Goal: Check status: Check status

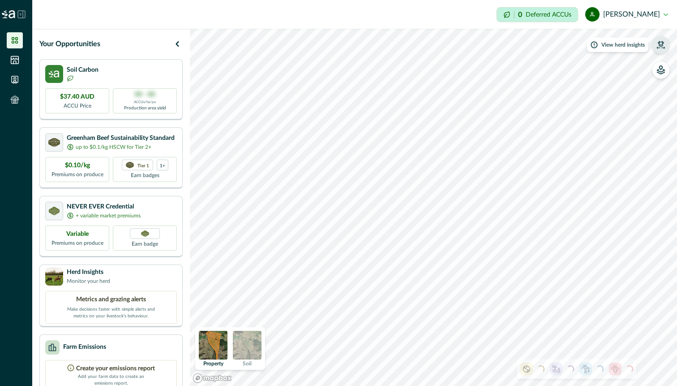
click at [658, 45] on icon "button" at bounding box center [660, 44] width 9 height 9
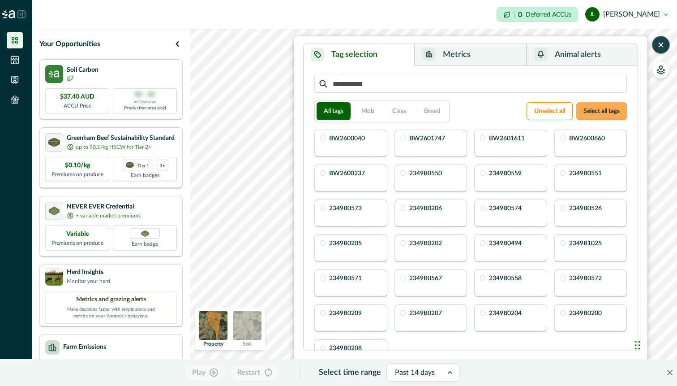
click at [597, 110] on button "Select all tags" at bounding box center [601, 111] width 51 height 18
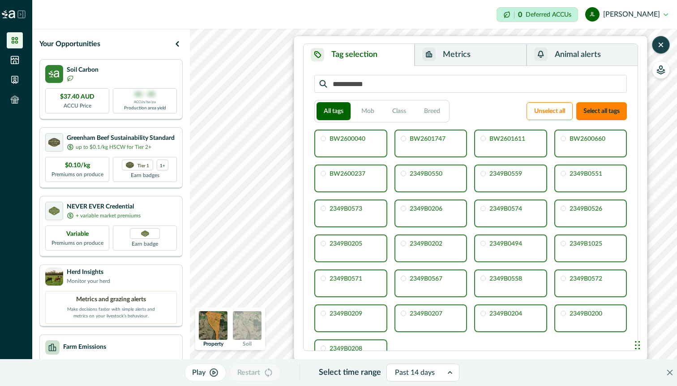
click at [661, 43] on icon "button" at bounding box center [661, 45] width 4 height 4
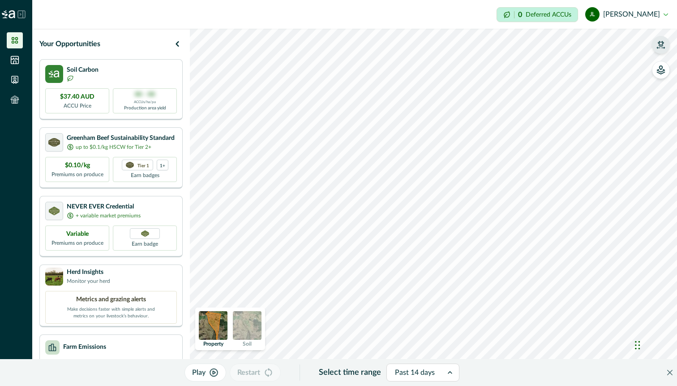
click at [530, 365] on div "Play Restart Select time range Past 14 days Property Soil" at bounding box center [433, 207] width 487 height 357
click at [508, 380] on div "Play Restart Select time range Past 14 days Property Soil" at bounding box center [433, 207] width 487 height 357
click at [666, 45] on button "button" at bounding box center [661, 45] width 18 height 18
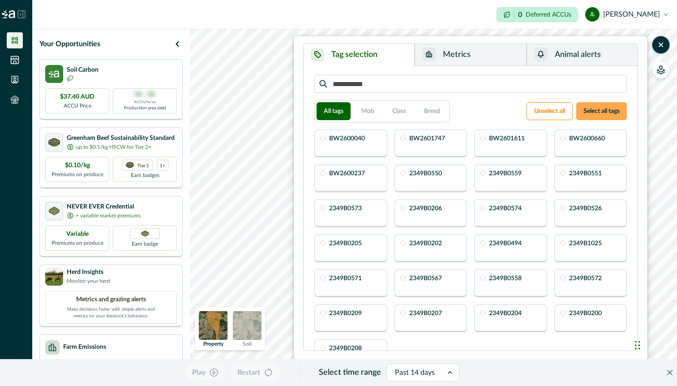
click at [604, 113] on button "Select all tags" at bounding box center [601, 111] width 51 height 18
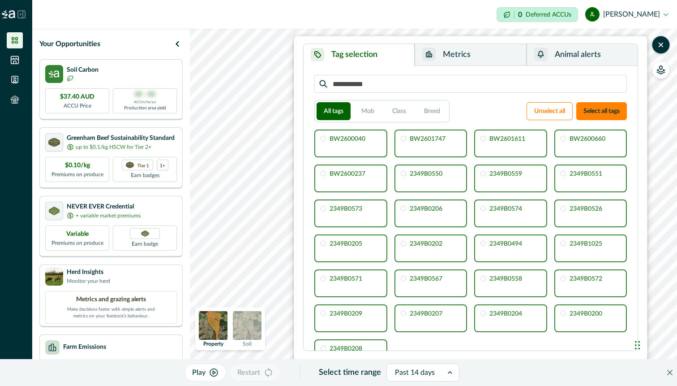
click at [446, 57] on button "Metrics" at bounding box center [471, 55] width 112 height 22
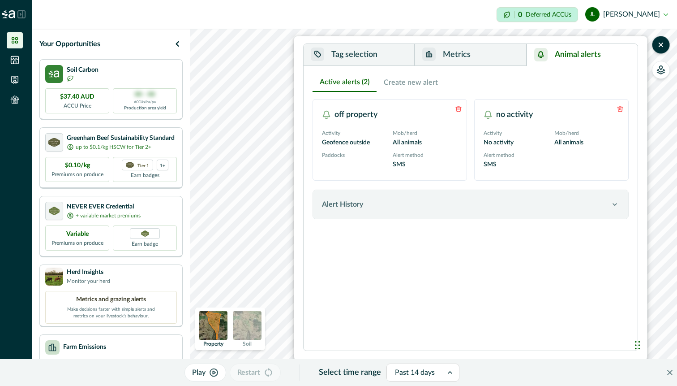
drag, startPoint x: 564, startPoint y: 56, endPoint x: 556, endPoint y: 57, distance: 8.1
click at [563, 56] on button "Animal alerts" at bounding box center [582, 55] width 111 height 22
click at [662, 43] on icon "button" at bounding box center [661, 45] width 4 height 4
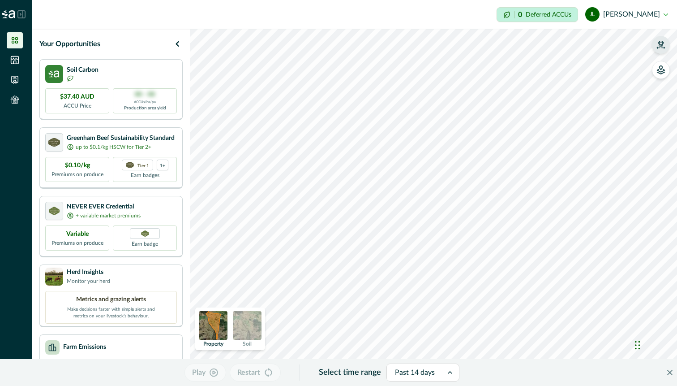
click at [648, 385] on div "Play Restart Select time range Past 14 days Property Soil" at bounding box center [433, 207] width 487 height 357
click at [666, 47] on button "button" at bounding box center [661, 45] width 18 height 18
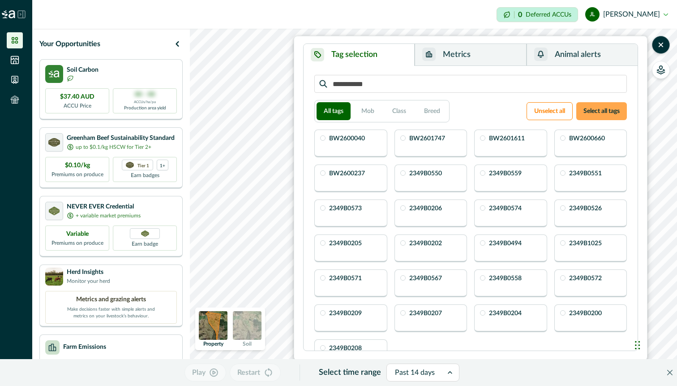
click at [598, 113] on button "Select all tags" at bounding box center [601, 111] width 51 height 18
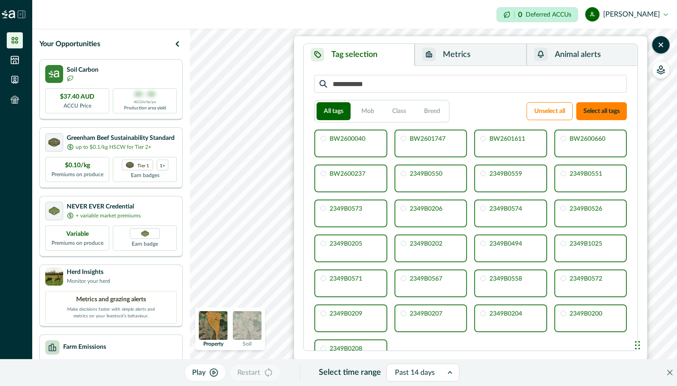
click at [212, 371] on icon "button" at bounding box center [213, 372] width 9 height 9
click at [658, 45] on icon "button" at bounding box center [660, 44] width 9 height 9
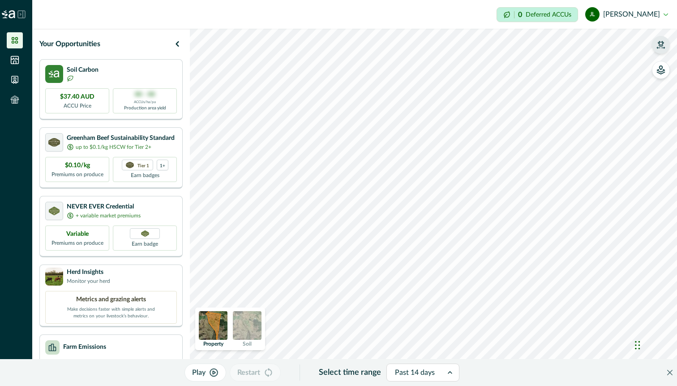
click at [665, 43] on icon "button" at bounding box center [660, 44] width 9 height 9
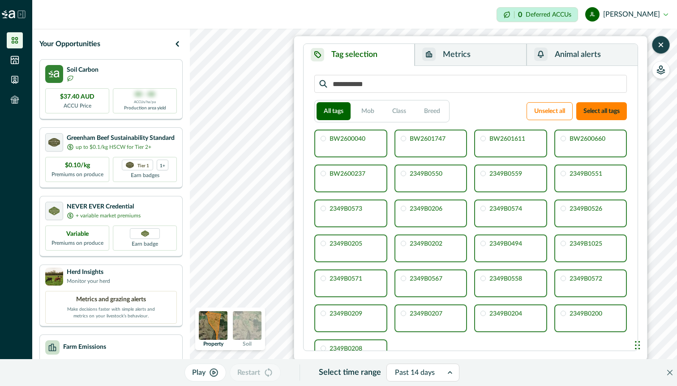
click at [665, 47] on button "button" at bounding box center [661, 45] width 18 height 18
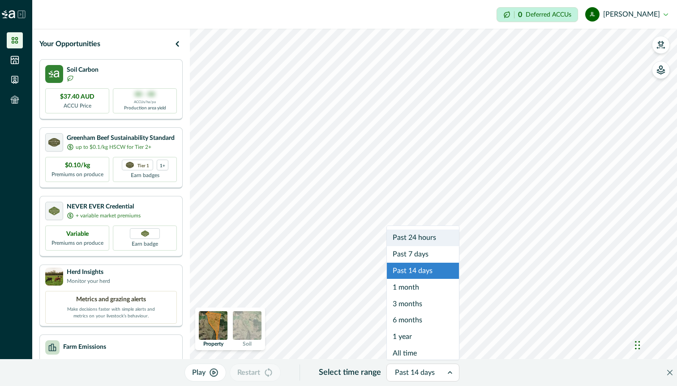
click at [452, 373] on icon at bounding box center [450, 372] width 9 height 9
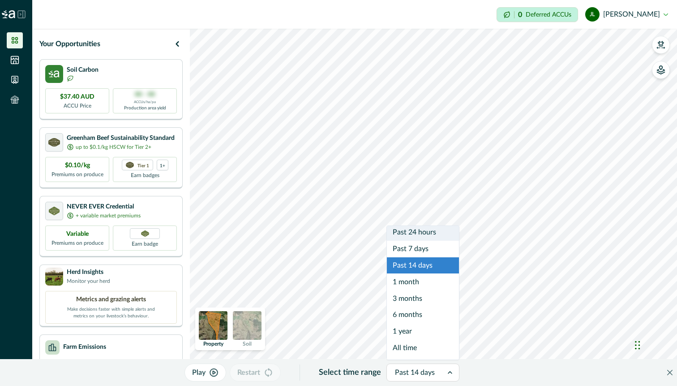
click at [421, 236] on div "Past 24 hours" at bounding box center [423, 232] width 72 height 17
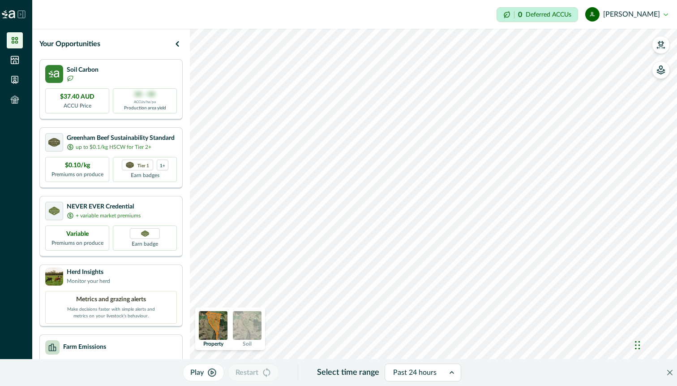
click at [210, 377] on button "Play" at bounding box center [204, 372] width 42 height 18
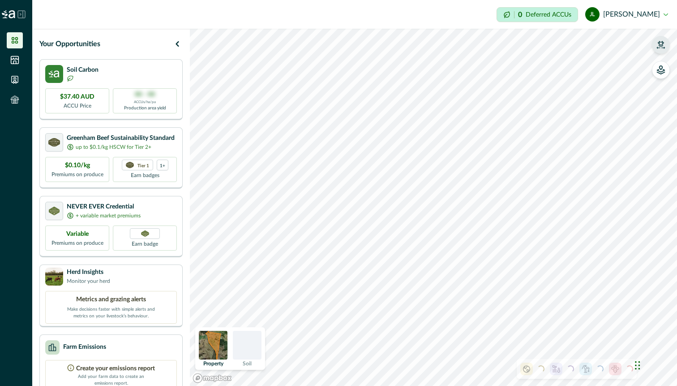
click at [665, 41] on icon "button" at bounding box center [660, 44] width 9 height 9
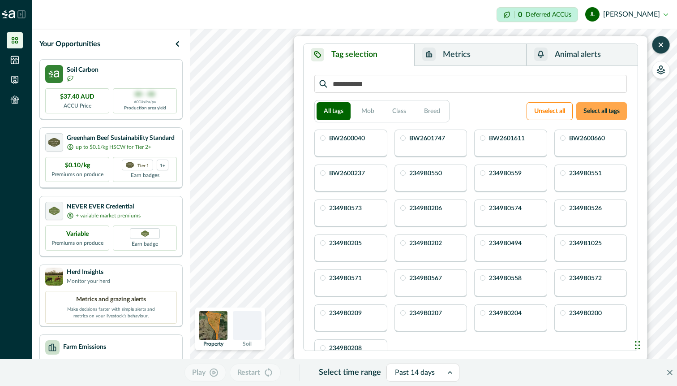
click at [603, 112] on button "Select all tags" at bounding box center [601, 111] width 51 height 18
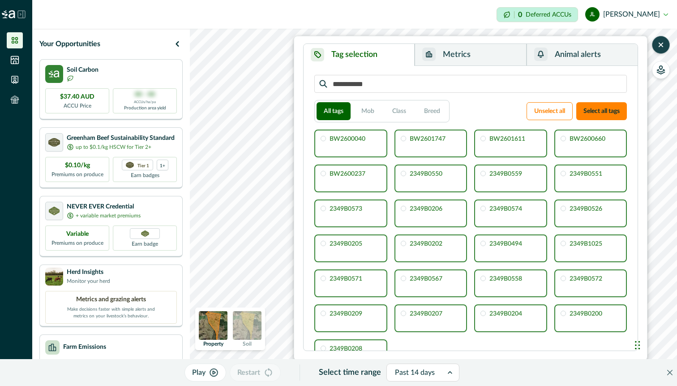
click at [661, 49] on button "button" at bounding box center [661, 45] width 18 height 18
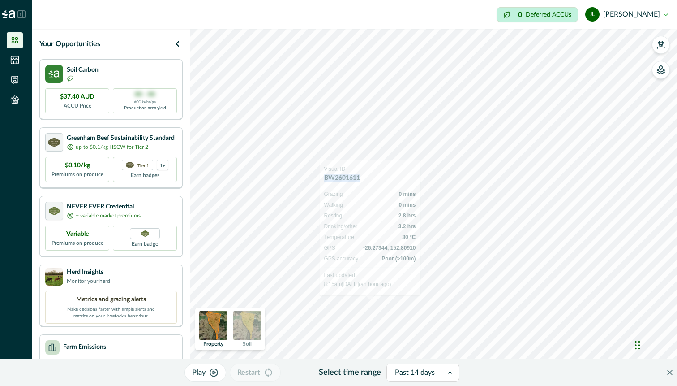
drag, startPoint x: 362, startPoint y: 178, endPoint x: 324, endPoint y: 176, distance: 38.1
click at [324, 176] on div "Visual ID BW2601611 Grazing 0 mins Walking 0 mins Resting 2.8 hrs Drinking/othe…" at bounding box center [370, 227] width 101 height 135
copy h2 "BW2601611"
click at [664, 46] on icon "button" at bounding box center [660, 44] width 9 height 9
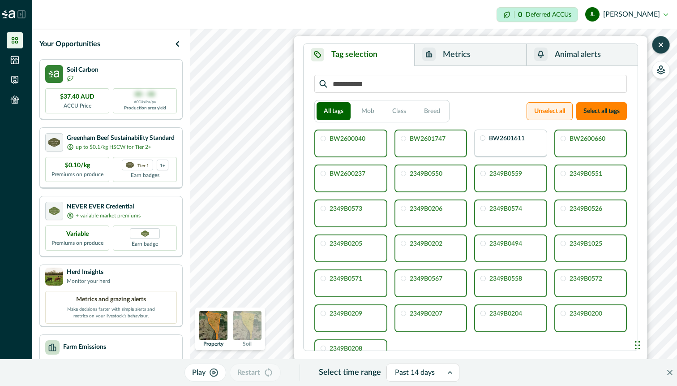
drag, startPoint x: 566, startPoint y: 109, endPoint x: 557, endPoint y: 108, distance: 8.5
click at [564, 108] on button "Unselect all" at bounding box center [550, 111] width 46 height 18
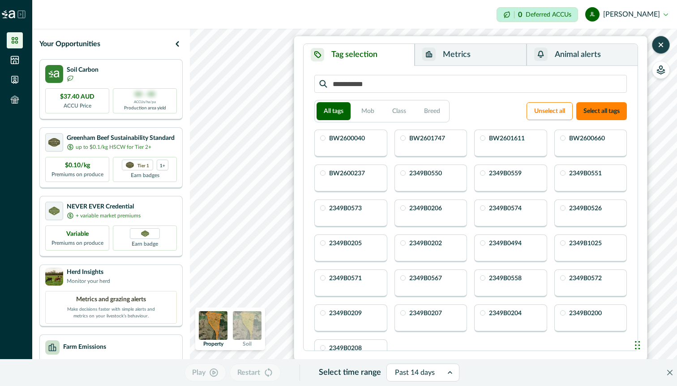
click at [503, 110] on div "All tags Mob Class Breed Unselect all Select all tags" at bounding box center [470, 111] width 313 height 22
drag, startPoint x: 481, startPoint y: 138, endPoint x: 489, endPoint y: 130, distance: 10.8
click at [482, 137] on div at bounding box center [482, 137] width 5 height 5
click at [498, 144] on div "BW2601611" at bounding box center [510, 143] width 73 height 28
click at [502, 137] on p "BW2601611" at bounding box center [507, 138] width 36 height 6
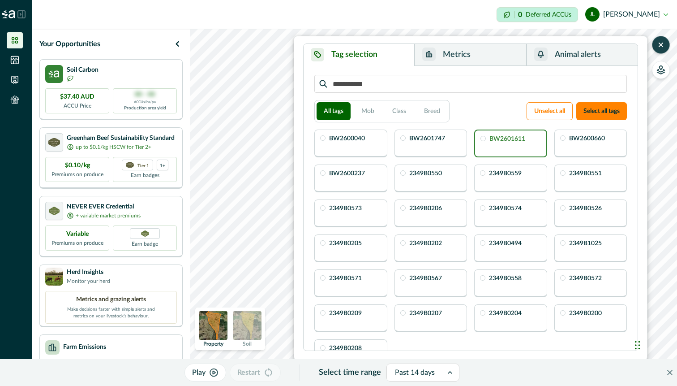
click at [665, 47] on icon "button" at bounding box center [660, 44] width 9 height 9
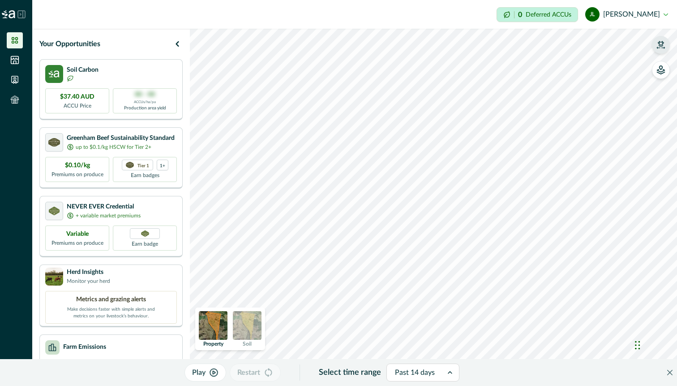
click at [208, 370] on button "Play" at bounding box center [206, 372] width 42 height 18
click at [414, 360] on div "Pause Restart Select time range Past 14 days Property Soil" at bounding box center [433, 207] width 487 height 357
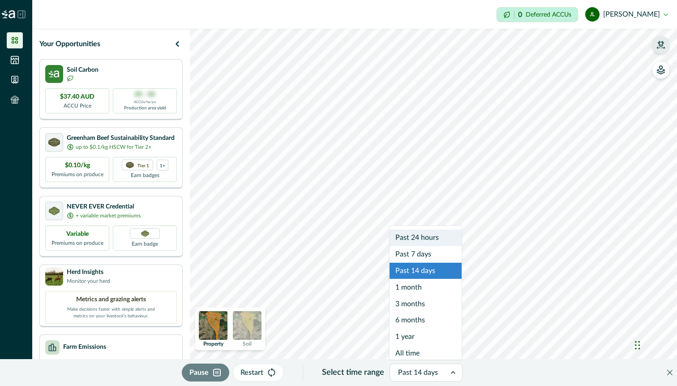
click at [435, 373] on div at bounding box center [418, 372] width 40 height 13
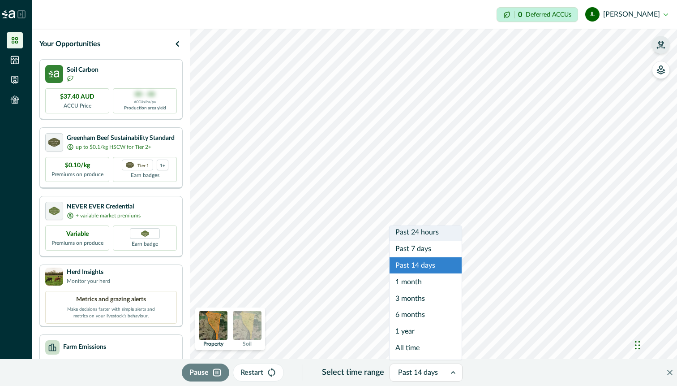
click at [434, 233] on div "Past 24 hours" at bounding box center [426, 232] width 72 height 17
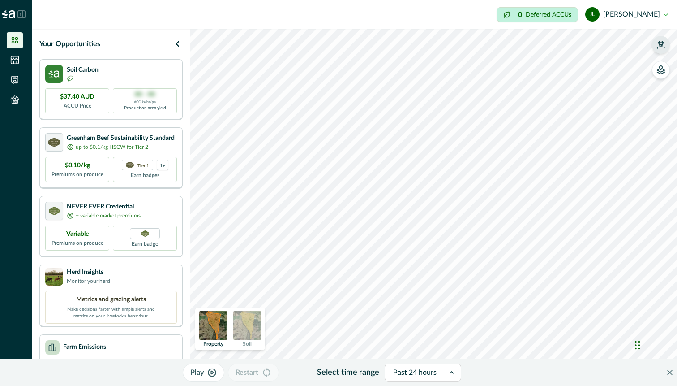
click at [447, 385] on div "Play Restart Select time range Past 24 hours Property Soil" at bounding box center [433, 207] width 487 height 357
click at [448, 372] on div "Play Restart Select time range Past 24 hours Property Soil" at bounding box center [433, 207] width 487 height 357
click at [430, 385] on div "Play Restart Select time range Past 24 hours Property Soil" at bounding box center [433, 207] width 487 height 357
click at [207, 374] on button "Play" at bounding box center [204, 372] width 42 height 18
click at [327, 359] on div "Pause Restart Select time range Past 24 hours Property Soil" at bounding box center [433, 207] width 487 height 357
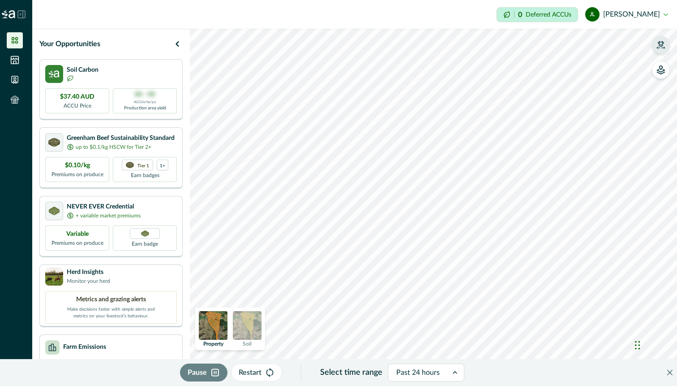
click at [425, 378] on div at bounding box center [417, 372] width 43 height 13
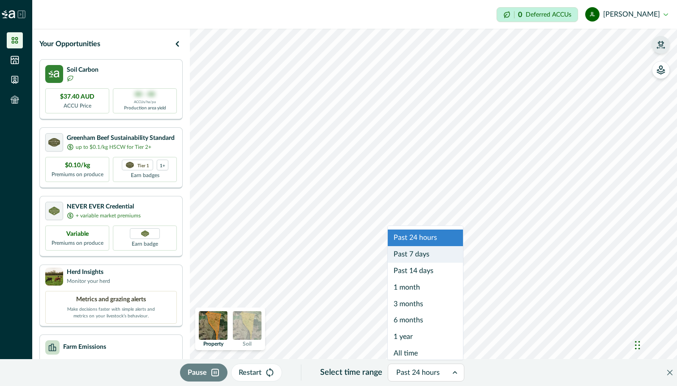
click at [419, 257] on div "Past 7 days" at bounding box center [425, 254] width 75 height 17
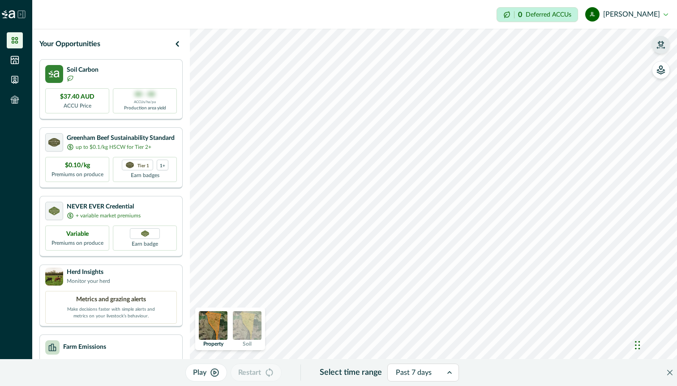
click at [373, 360] on div "Play Restart Select time range Past 7 days Property Soil" at bounding box center [433, 207] width 487 height 357
click at [212, 372] on icon "button" at bounding box center [214, 372] width 9 height 9
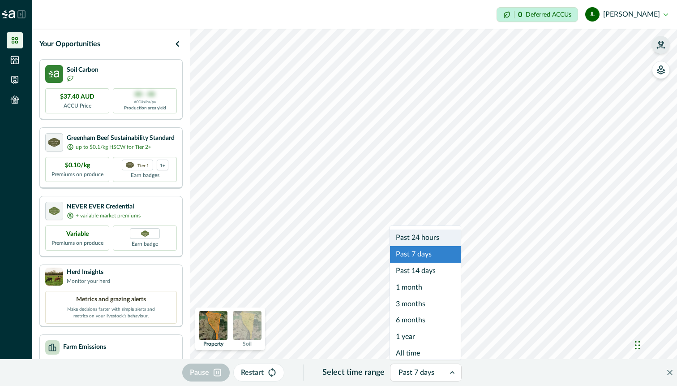
click at [454, 373] on icon at bounding box center [452, 372] width 9 height 9
click at [441, 370] on div "Past 7 days" at bounding box center [417, 372] width 55 height 14
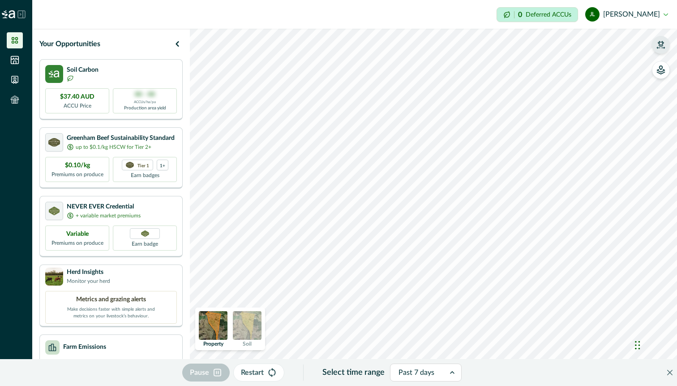
click at [449, 372] on icon at bounding box center [452, 372] width 9 height 9
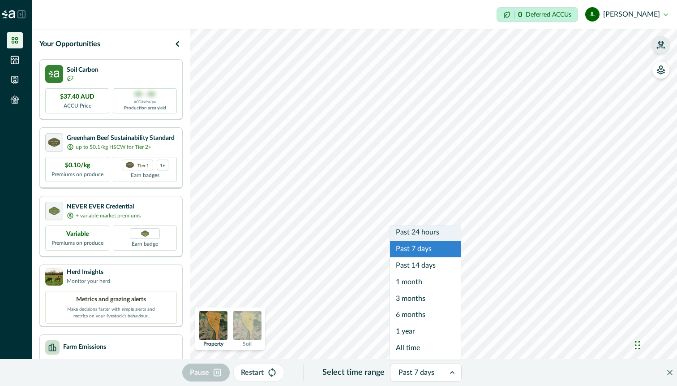
click at [434, 236] on div "Past 24 hours" at bounding box center [425, 232] width 71 height 17
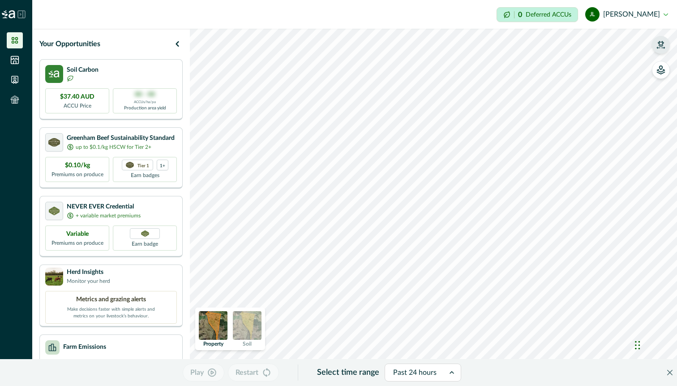
click at [483, 372] on div "Play Restart Select time range Past 24 hours Property Soil" at bounding box center [433, 207] width 487 height 357
click at [664, 46] on icon "button" at bounding box center [660, 44] width 9 height 9
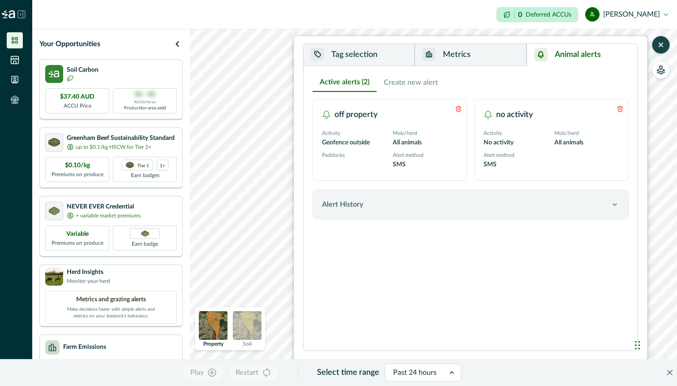
click at [562, 57] on button "Animal alerts" at bounding box center [582, 55] width 111 height 22
click at [657, 46] on icon "button" at bounding box center [660, 44] width 9 height 9
